Goal: Information Seeking & Learning: Learn about a topic

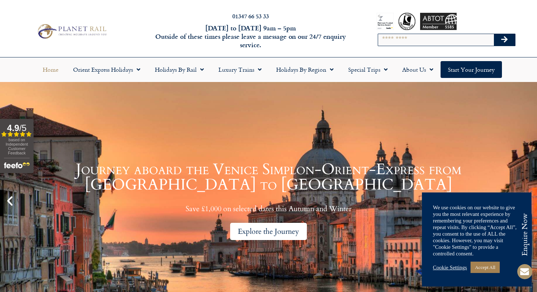
click at [265, 225] on link "Explore Peru With Us" at bounding box center [268, 223] width 151 height 17
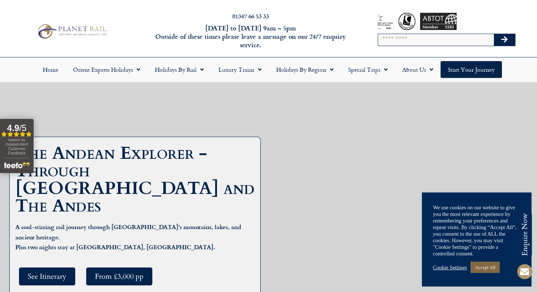
click at [481, 268] on link "Accept All" at bounding box center [485, 266] width 29 height 11
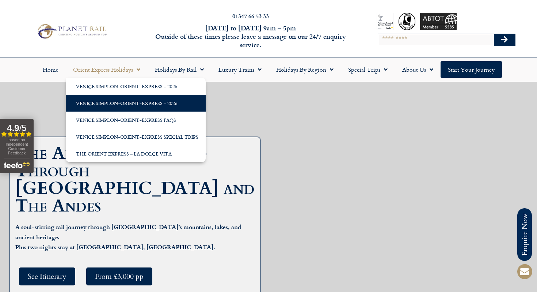
click at [125, 102] on link "Venice Simplon-Orient-Express – 2026" at bounding box center [136, 103] width 140 height 17
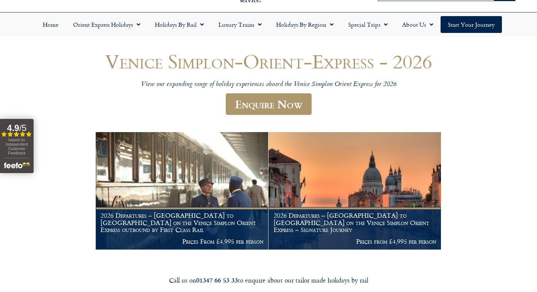
scroll to position [55, 0]
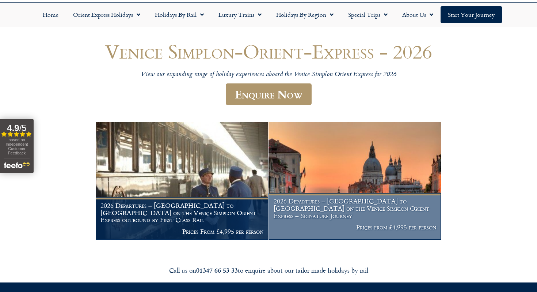
click at [317, 214] on h1 "2026 Departures – London to Venice on the Venice Simplon Orient Express – Signa…" at bounding box center [355, 208] width 163 height 22
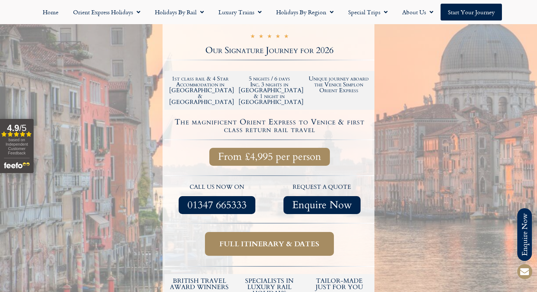
scroll to position [198, 0]
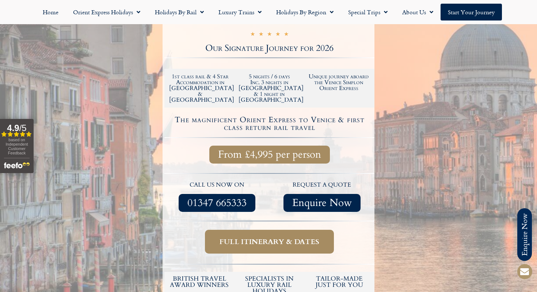
click at [262, 237] on span "Full itinerary & dates" at bounding box center [270, 241] width 100 height 9
click at [268, 237] on span "Full itinerary & dates" at bounding box center [270, 241] width 100 height 9
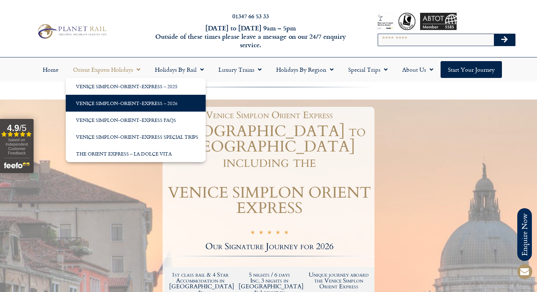
click at [98, 98] on link "Venice Simplon-Orient-Express – 2026" at bounding box center [136, 103] width 140 height 17
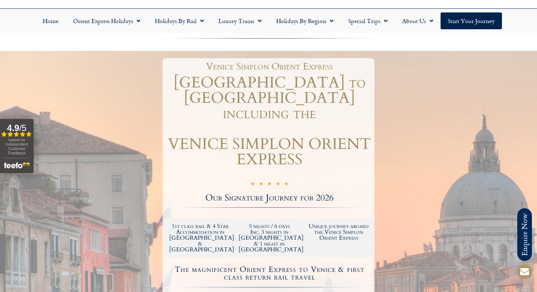
scroll to position [41, 0]
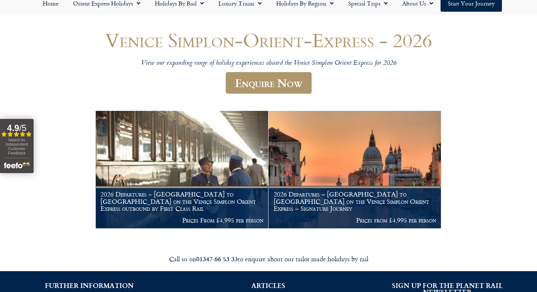
scroll to position [67, 0]
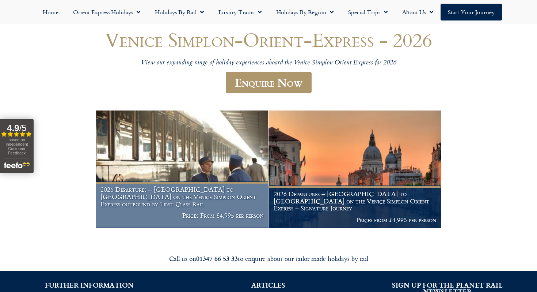
click at [173, 198] on h1 "2026 Departures – [GEOGRAPHIC_DATA] to [GEOGRAPHIC_DATA] on the Venice Simplon …" at bounding box center [182, 197] width 163 height 22
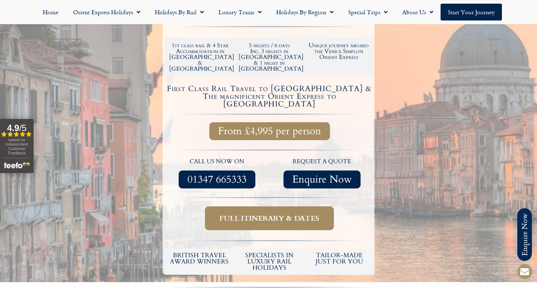
scroll to position [224, 0]
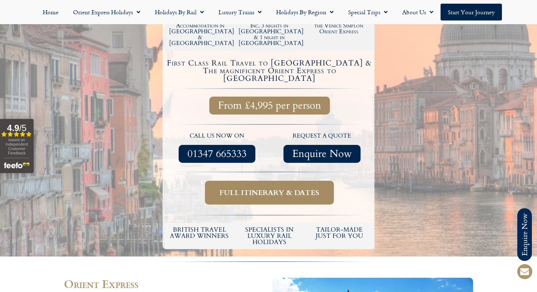
click at [249, 188] on span "Full itinerary & dates" at bounding box center [270, 192] width 100 height 9
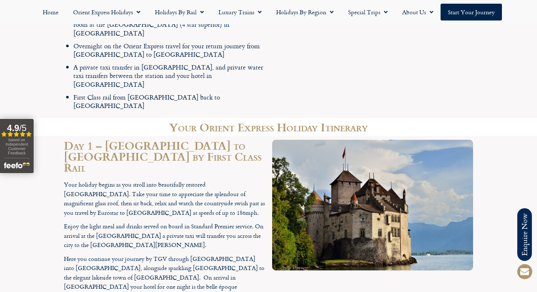
scroll to position [1141, 0]
